Goal: Use online tool/utility: Use online tool/utility

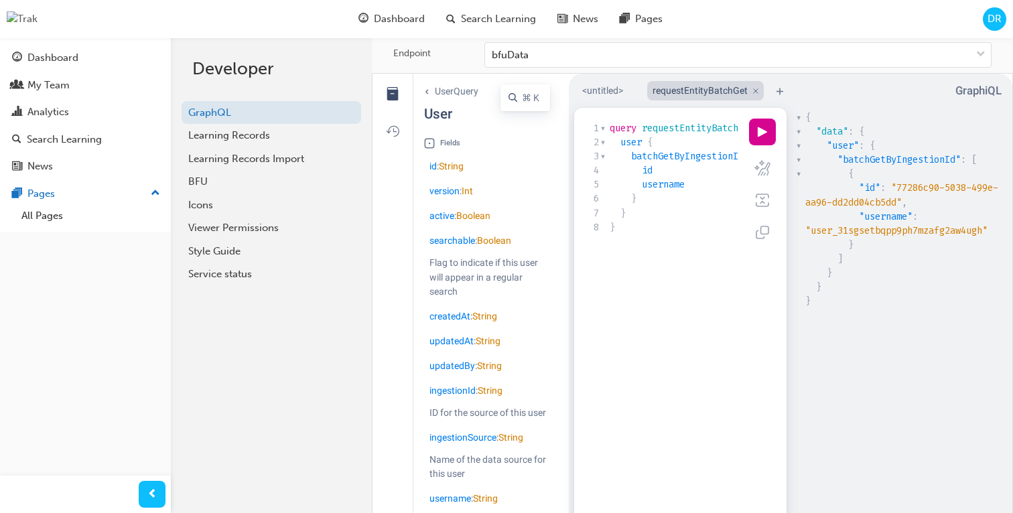
scroll to position [4, 0]
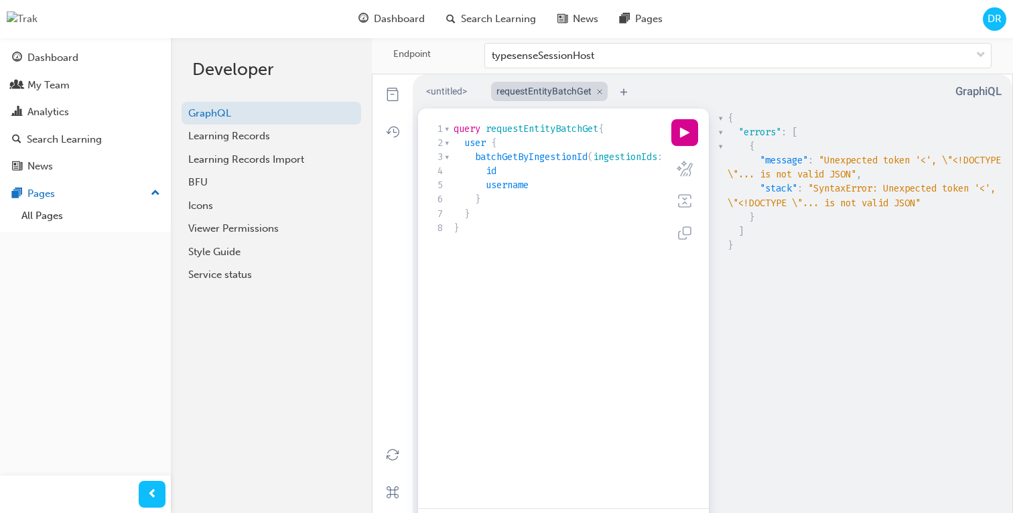
click at [672, 68] on div "Endpoint typesenseSessionHost" at bounding box center [692, 56] width 641 height 36
click at [666, 62] on div "typesenseSessionHost" at bounding box center [728, 55] width 486 height 23
click at [493, 61] on input "Endpoint typesenseSessionHost" at bounding box center [492, 55] width 1 height 11
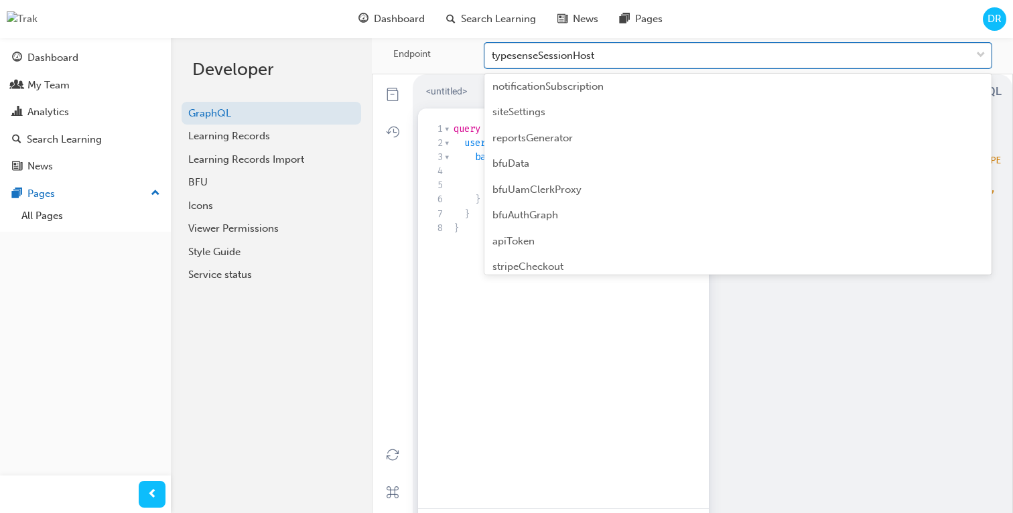
scroll to position [346, 0]
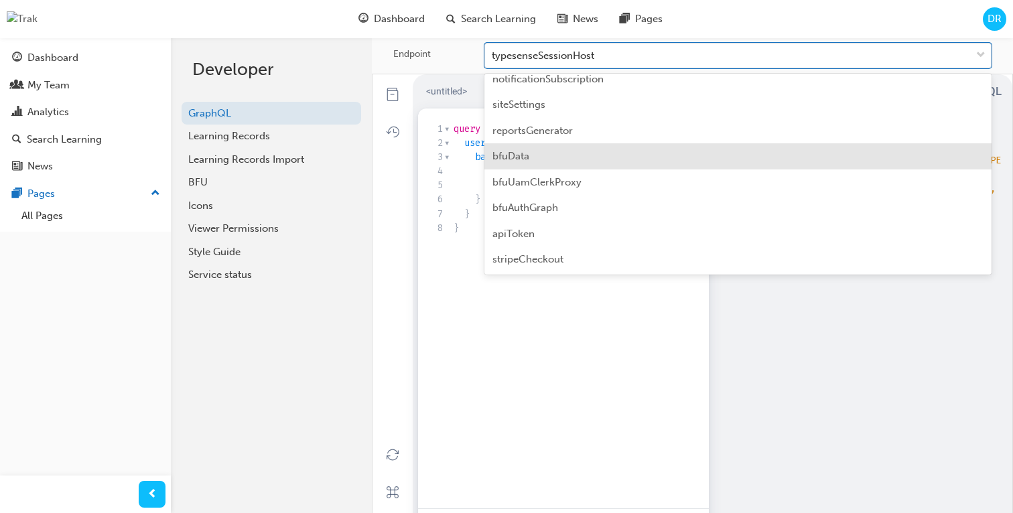
click at [634, 145] on div "bfuData" at bounding box center [737, 156] width 507 height 26
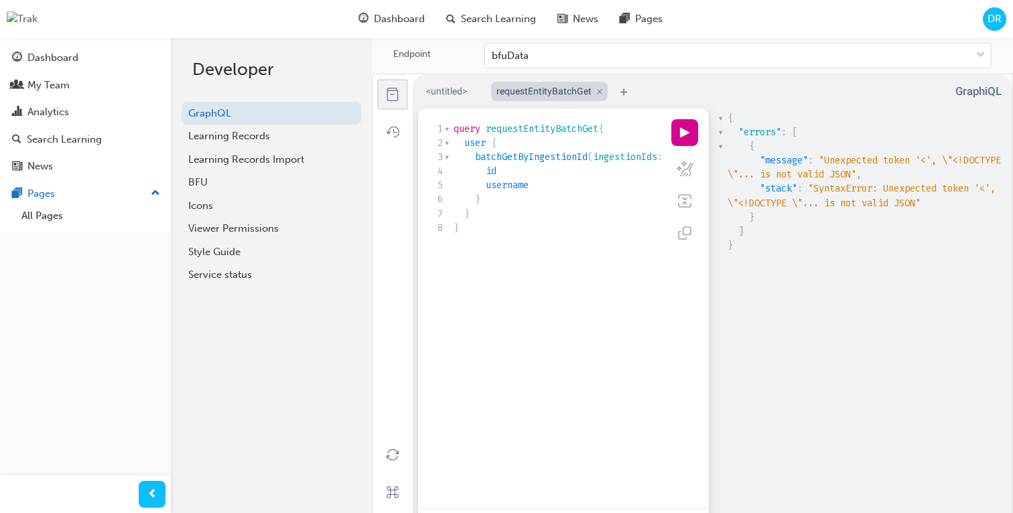
click at [396, 98] on button "docs icon" at bounding box center [392, 94] width 29 height 29
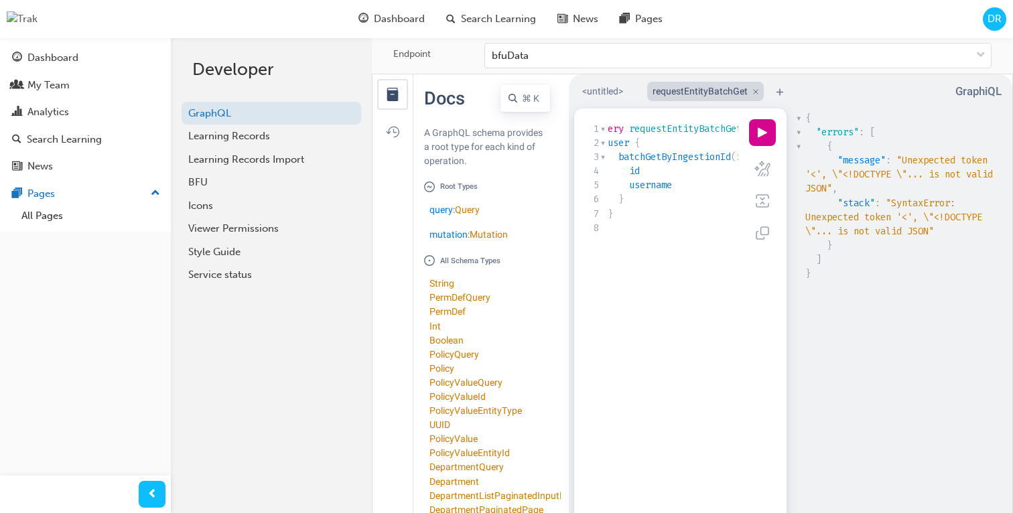
scroll to position [0, 1]
click at [471, 212] on link "Query" at bounding box center [467, 209] width 25 height 11
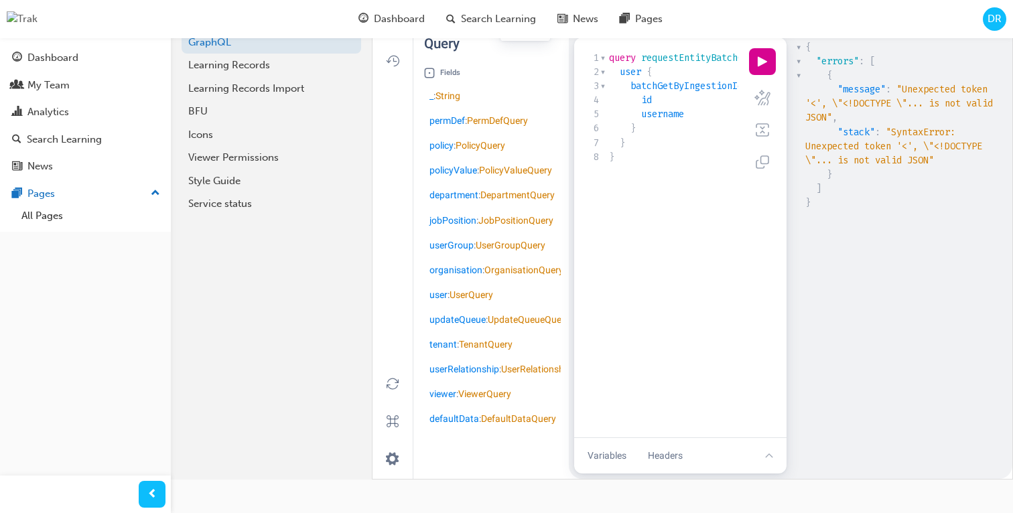
scroll to position [71, 0]
click at [484, 275] on link "OrganisationQuery" at bounding box center [523, 270] width 79 height 11
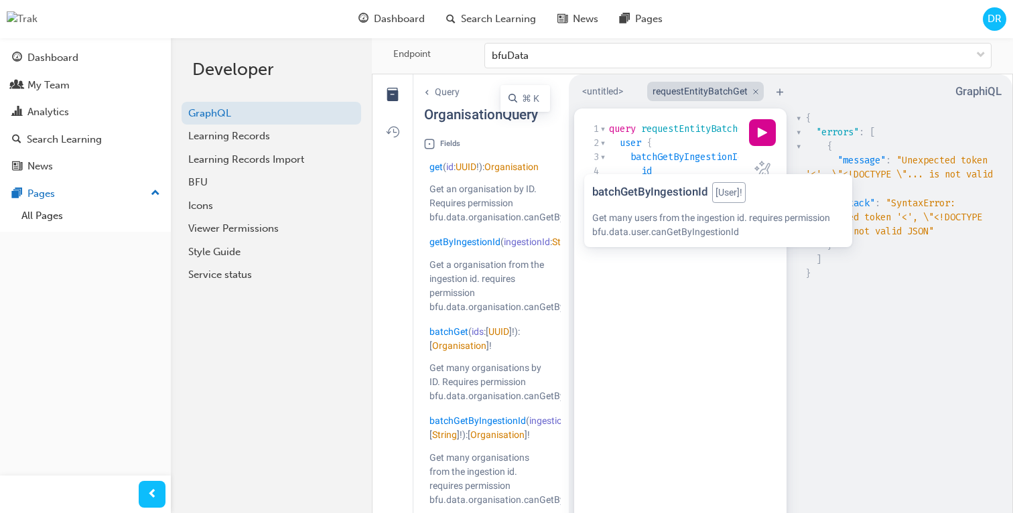
scroll to position [4, 0]
type textarea "query requestEntityBatchGet{ user { batchGetByIngestionId(ingestionIds: ["user_…"
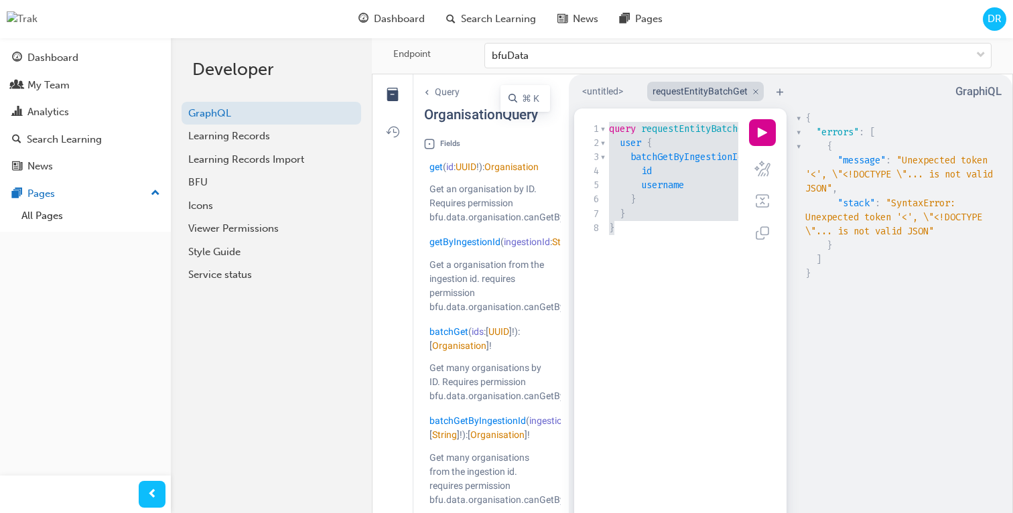
click at [670, 192] on span "username" at bounding box center [662, 185] width 43 height 13
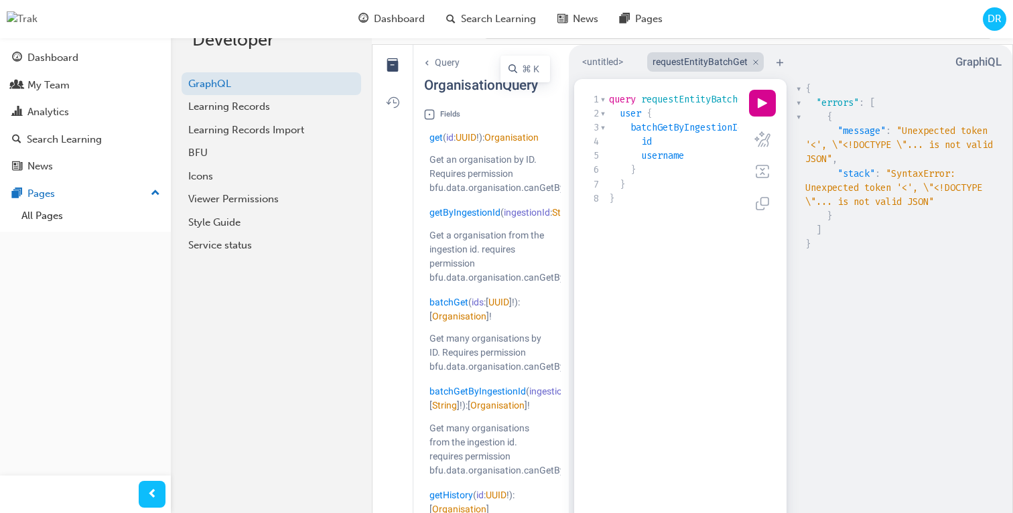
scroll to position [34, 0]
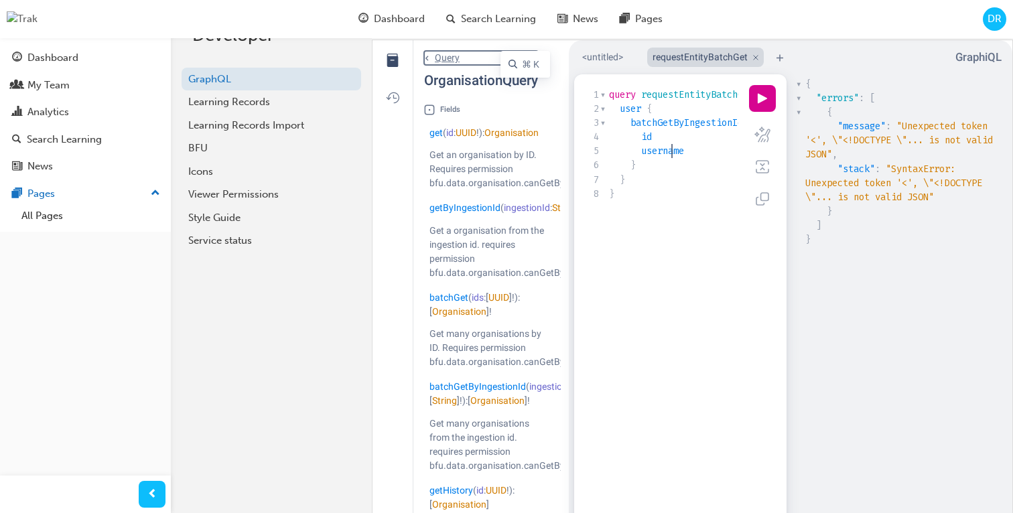
click at [443, 61] on link "chevron left icon Query" at bounding box center [481, 58] width 114 height 14
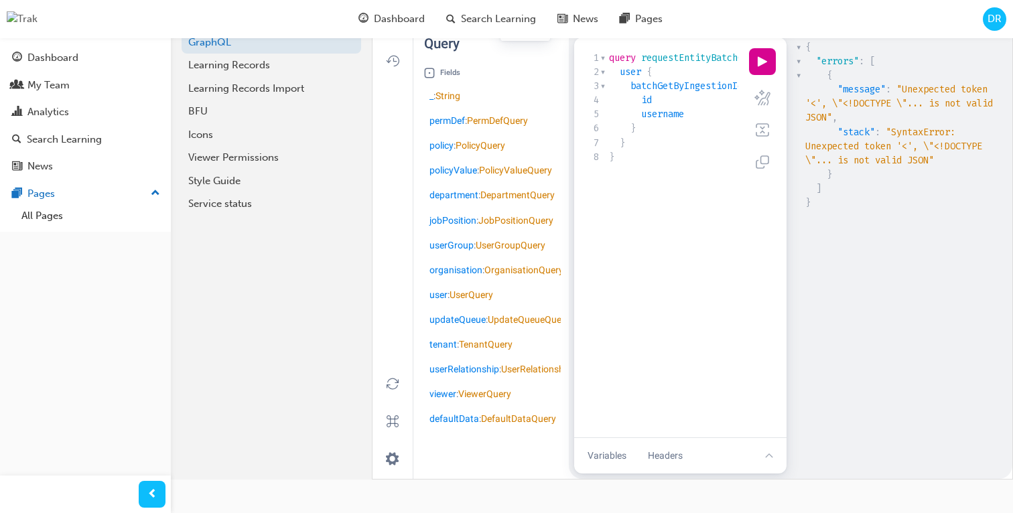
scroll to position [94, 0]
click at [483, 300] on link "UserQuery" at bounding box center [471, 294] width 44 height 11
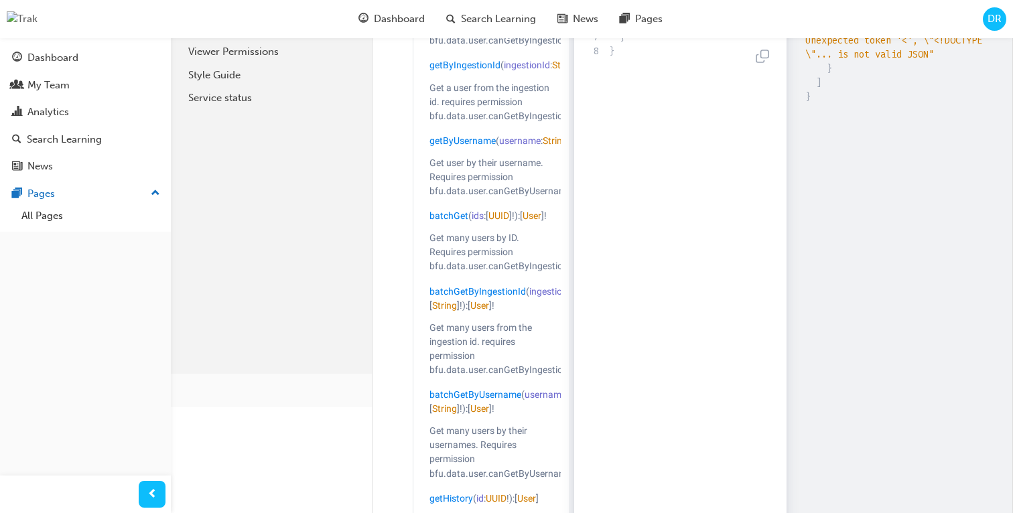
scroll to position [177, 0]
click at [487, 310] on link "User" at bounding box center [479, 304] width 19 height 11
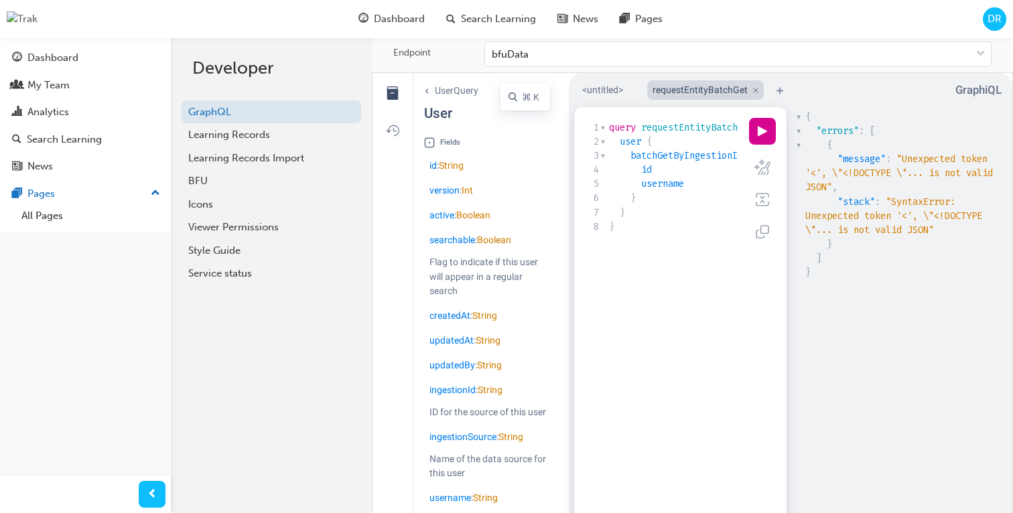
scroll to position [4, 0]
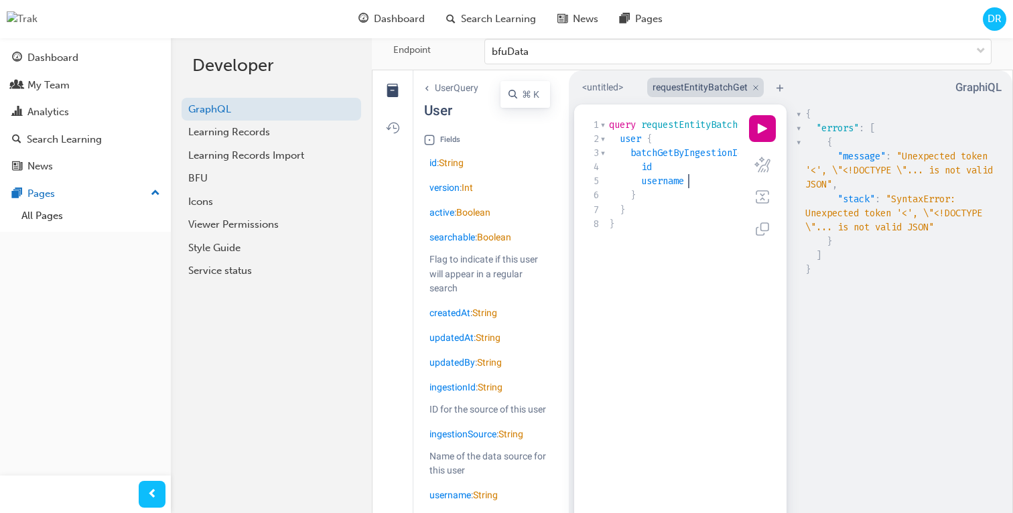
click at [706, 188] on pre "username" at bounding box center [831, 181] width 451 height 14
type textarea "or"
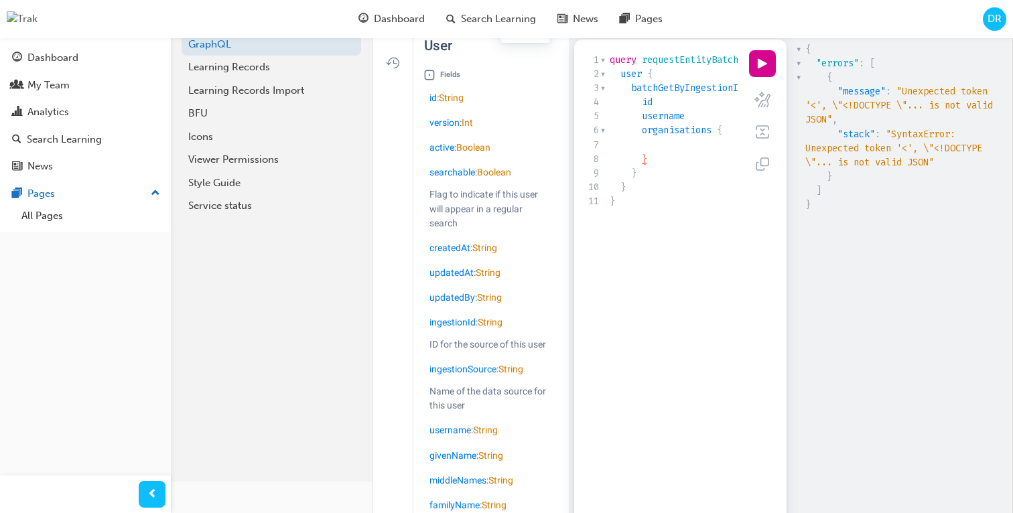
scroll to position [0, 3]
type textarea "ing"
click at [749, 77] on button "play icon" at bounding box center [762, 63] width 27 height 27
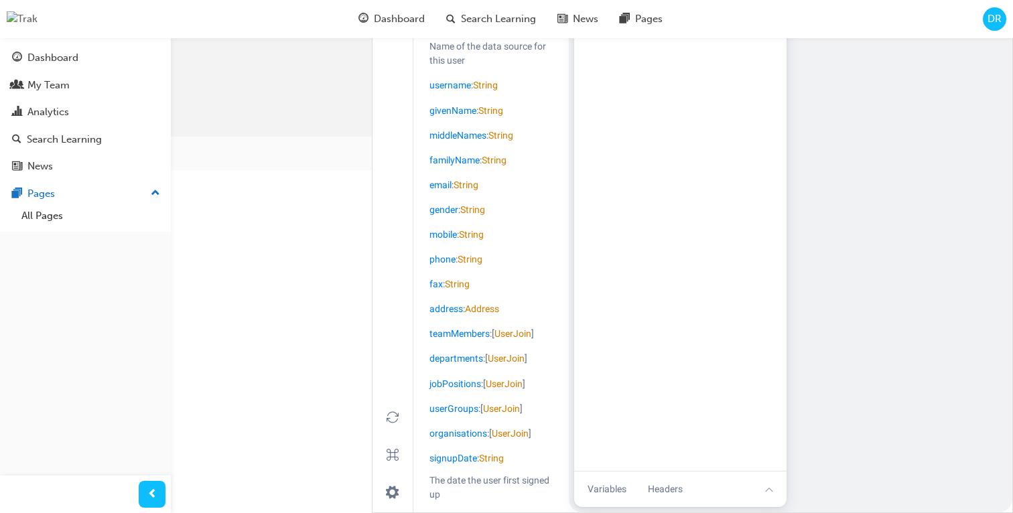
scroll to position [428, 0]
click at [513, 435] on link "UserJoin" at bounding box center [510, 433] width 37 height 11
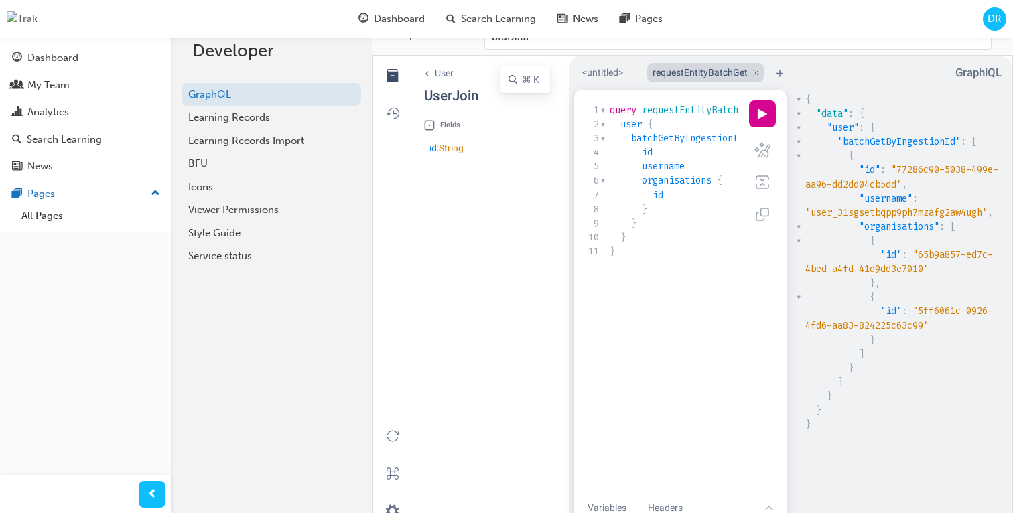
scroll to position [0, 0]
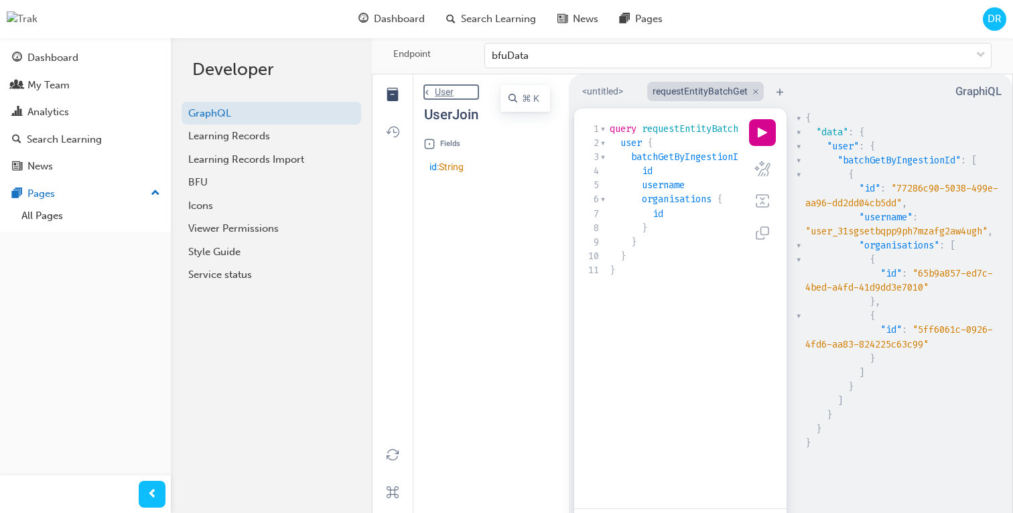
click at [442, 92] on link "chevron left icon User" at bounding box center [451, 92] width 54 height 14
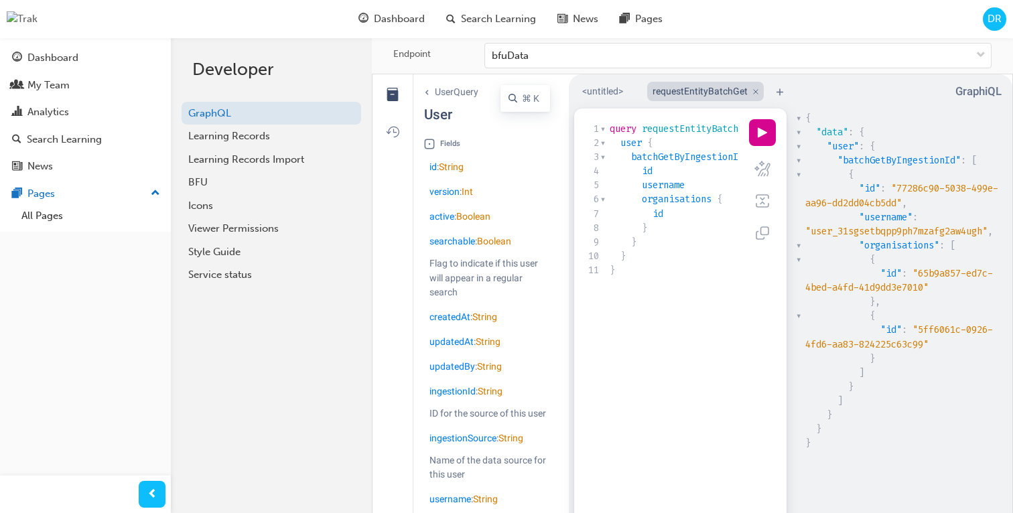
scroll to position [2, 0]
